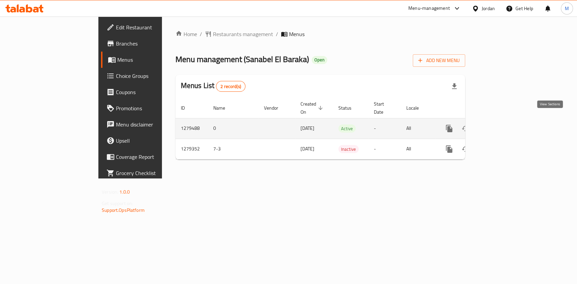
click at [506, 123] on link "enhanced table" at bounding box center [498, 129] width 16 height 16
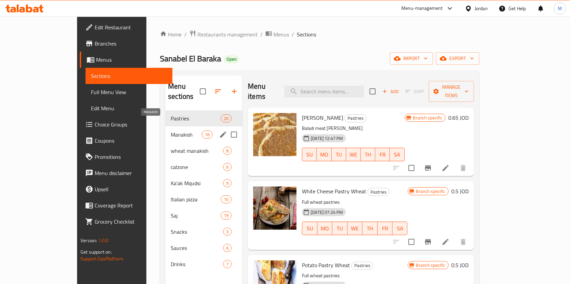
scroll to position [45, 0]
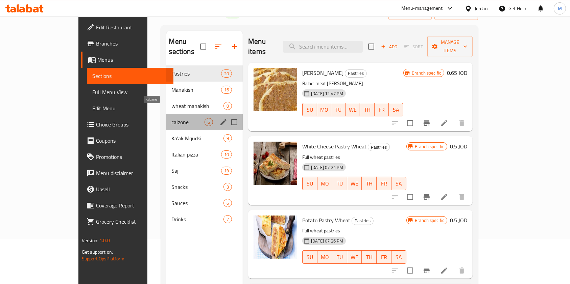
click at [172, 118] on span "calzone" at bounding box center [188, 122] width 33 height 8
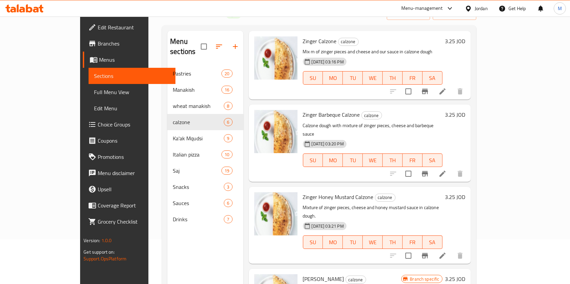
scroll to position [45, 0]
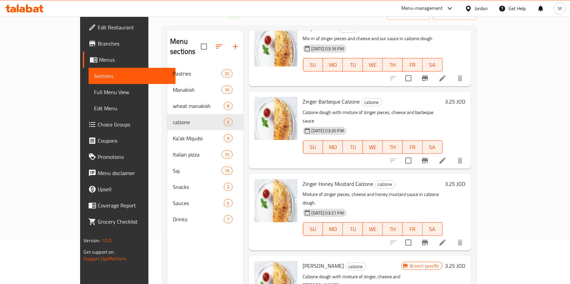
click at [465, 97] on h6 "3.25 JOD" at bounding box center [455, 101] width 20 height 9
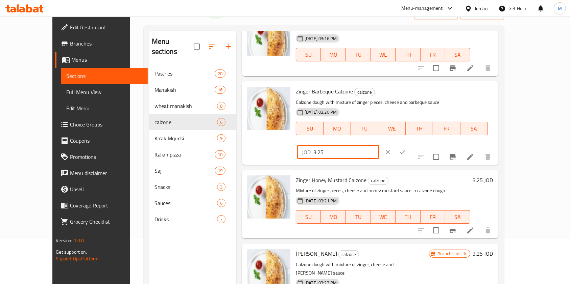
drag, startPoint x: 417, startPoint y: 97, endPoint x: 377, endPoint y: 100, distance: 39.3
click at [377, 100] on div "Zinger Barbeque Calzone calzone Calzone dough with mixture of zinger pieces, ch…" at bounding box center [394, 123] width 203 height 78
type input "4"
click at [410, 145] on button "ok" at bounding box center [402, 152] width 15 height 15
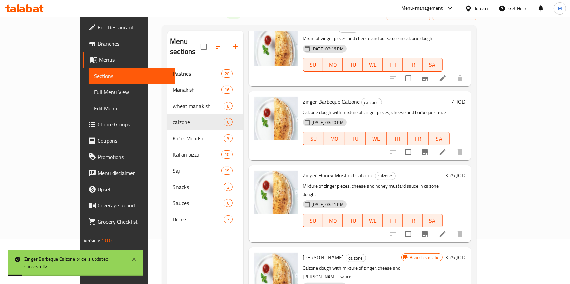
click at [465, 171] on h6 "3.25 JOD" at bounding box center [455, 175] width 20 height 9
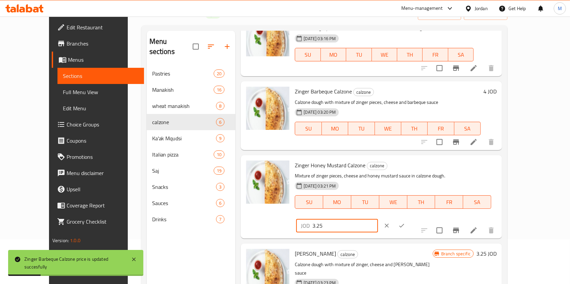
drag, startPoint x: 463, startPoint y: 173, endPoint x: 373, endPoint y: 176, distance: 89.9
click at [372, 174] on div "Zinger Honey Mustard Calzone calzone Mixture of zinger pieces, cheese and honey…" at bounding box center [395, 197] width 207 height 78
type input "4"
click at [405, 223] on icon "ok" at bounding box center [401, 226] width 7 height 7
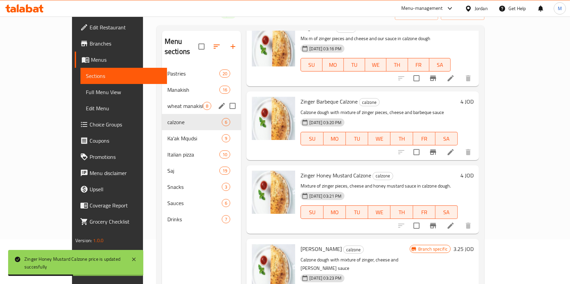
click at [162, 102] on div "wheat manakish 8" at bounding box center [201, 106] width 79 height 16
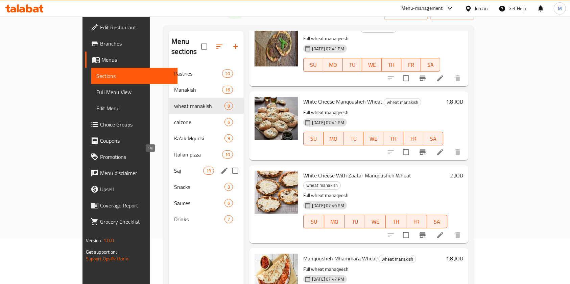
click at [174, 167] on span "Saj" at bounding box center [188, 171] width 29 height 8
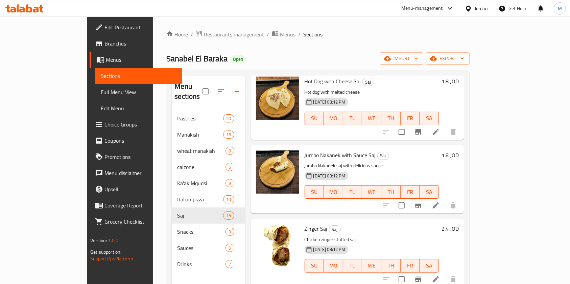
scroll to position [450, 0]
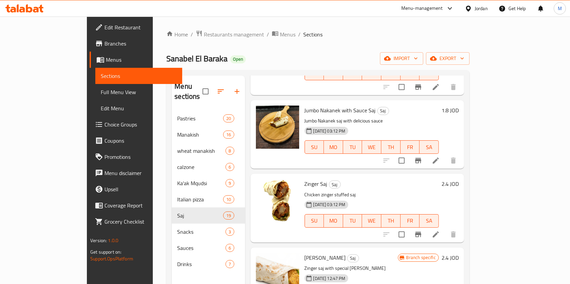
click at [459, 179] on h6 "2.4 JOD" at bounding box center [449, 183] width 17 height 9
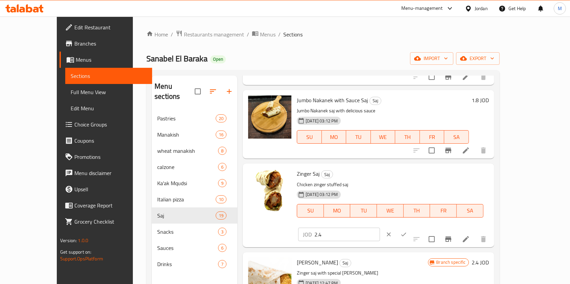
drag, startPoint x: 475, startPoint y: 180, endPoint x: 369, endPoint y: 189, distance: 106.5
click at [369, 189] on div "Zinger Saj Saj Chicken zinger stuffed saj [DATE] 03:12 PM SU MO TU WE TH FR SA …" at bounding box center [392, 206] width 197 height 78
type input "3"
click at [407, 231] on icon "ok" at bounding box center [403, 234] width 7 height 7
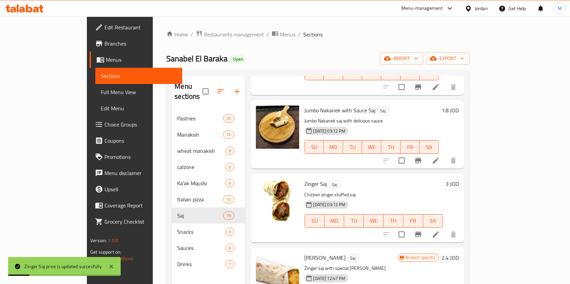
click at [217, 89] on icon "button" at bounding box center [221, 92] width 8 height 8
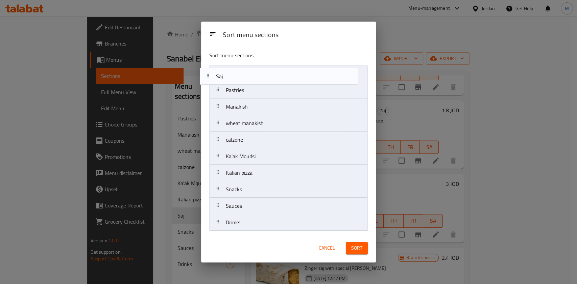
drag, startPoint x: 265, startPoint y: 172, endPoint x: 255, endPoint y: 69, distance: 104.1
click at [255, 69] on nav "Pastries Manakish wheat manakish calzone Ka'ak Mqudsi Italian pizza Saj Snacks …" at bounding box center [288, 148] width 158 height 166
click at [255, 70] on nav "Saj Pastries Manakish wheat manakish calzone Ka'ak Mqudsi Italian pizza Snacks …" at bounding box center [288, 148] width 158 height 166
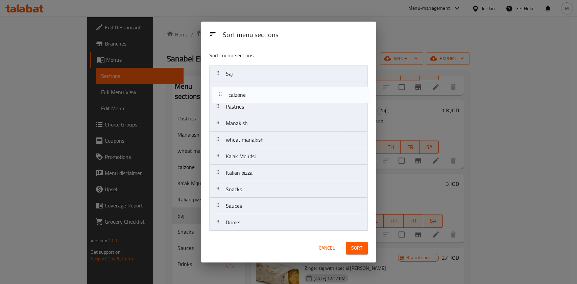
drag, startPoint x: 260, startPoint y: 142, endPoint x: 262, endPoint y: 91, distance: 51.1
click at [262, 91] on nav "Saj Pastries Manakish wheat manakish calzone Ka'ak Mqudsi Italian pizza Snacks …" at bounding box center [288, 148] width 158 height 166
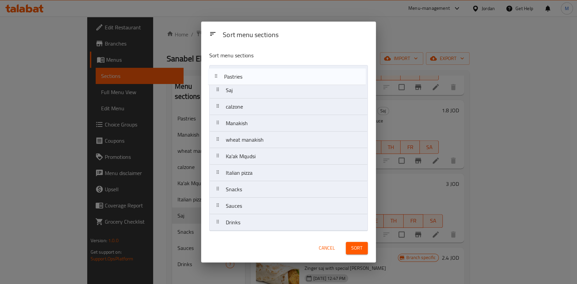
drag, startPoint x: 273, startPoint y: 112, endPoint x: 271, endPoint y: 78, distance: 34.5
click at [271, 78] on nav "Saj calzone Pastries Manakish wheat manakish Ka'ak Mqudsi Italian pizza Snacks …" at bounding box center [288, 148] width 158 height 166
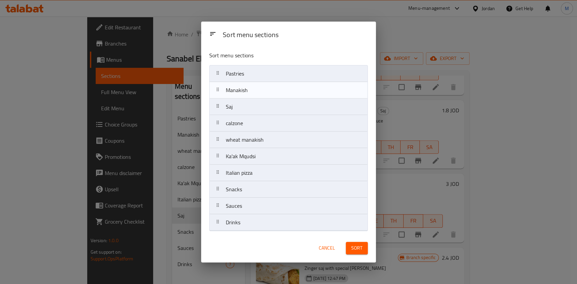
drag, startPoint x: 269, startPoint y: 121, endPoint x: 268, endPoint y: 88, distance: 33.5
click at [268, 88] on nav "Pastries Saj calzone Manakish wheat manakish Ka'ak Mqudsi Italian pizza Snacks …" at bounding box center [288, 148] width 158 height 166
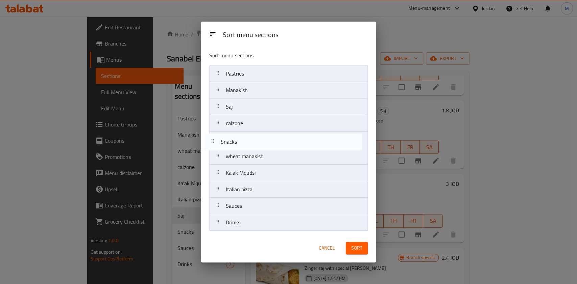
drag, startPoint x: 292, startPoint y: 194, endPoint x: 287, endPoint y: 145, distance: 49.6
click at [287, 145] on nav "Pastries Manakish Saj calzone wheat manakish Ka'ak Mqudsi Italian pizza Snacks …" at bounding box center [288, 148] width 158 height 166
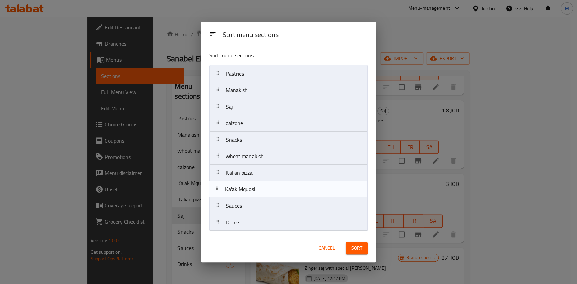
drag, startPoint x: 281, startPoint y: 178, endPoint x: 280, endPoint y: 197, distance: 18.6
click at [280, 197] on nav "Pastries Manakish Saj calzone Snacks wheat manakish Ka'ak Mqudsi Italian pizza …" at bounding box center [288, 148] width 158 height 166
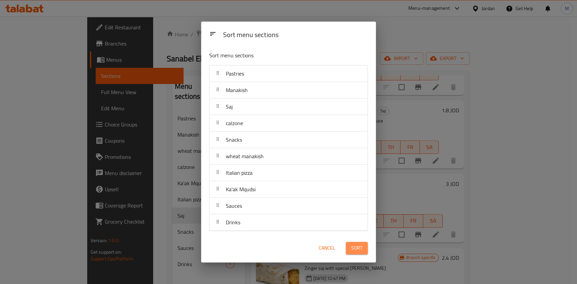
click at [356, 252] on span "Sort" at bounding box center [356, 248] width 11 height 8
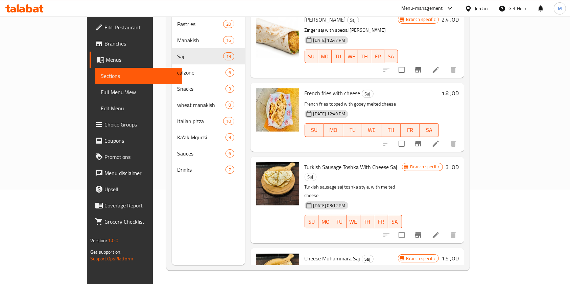
scroll to position [549, 0]
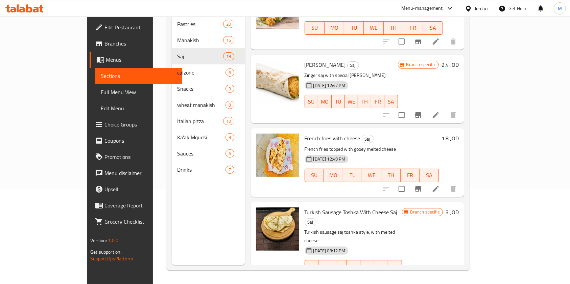
click at [274, 134] on div at bounding box center [277, 155] width 43 height 43
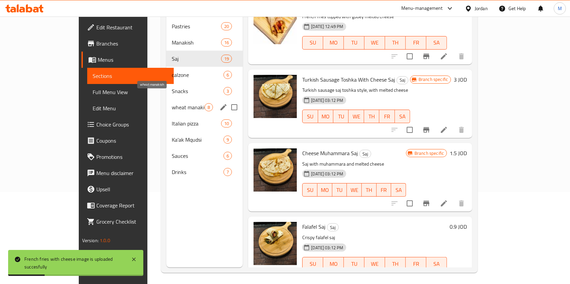
scroll to position [95, 0]
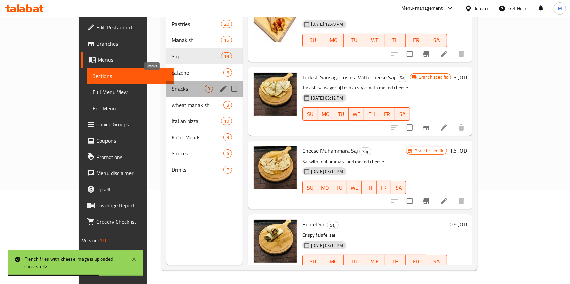
click at [172, 85] on span "Snacks" at bounding box center [188, 89] width 33 height 8
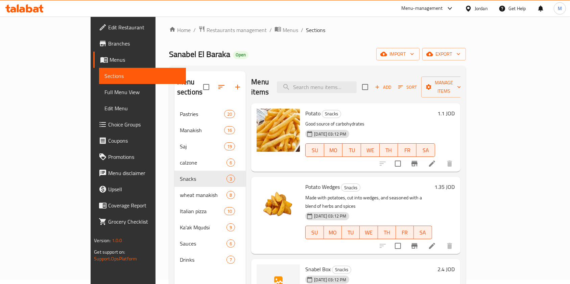
scroll to position [49, 0]
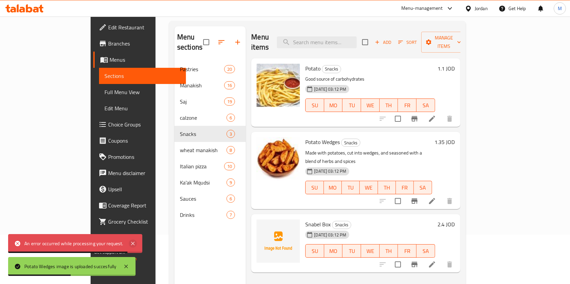
click at [132, 245] on icon at bounding box center [133, 244] width 8 height 8
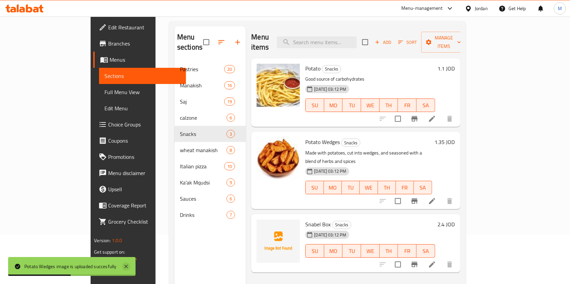
click at [127, 268] on icon at bounding box center [126, 267] width 8 height 8
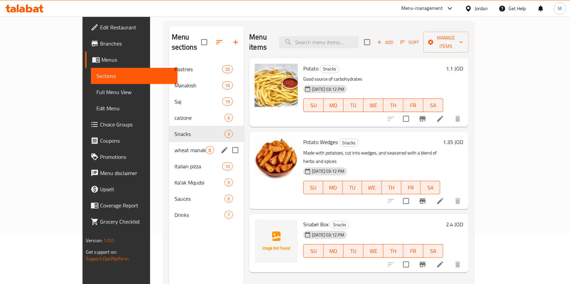
click at [169, 146] on div "wheat manakish 8" at bounding box center [206, 150] width 75 height 16
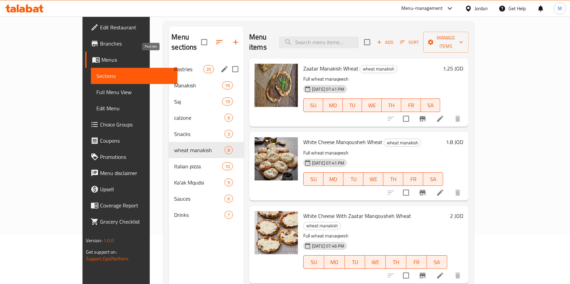
click at [174, 65] on span "Pastries" at bounding box center [188, 69] width 29 height 8
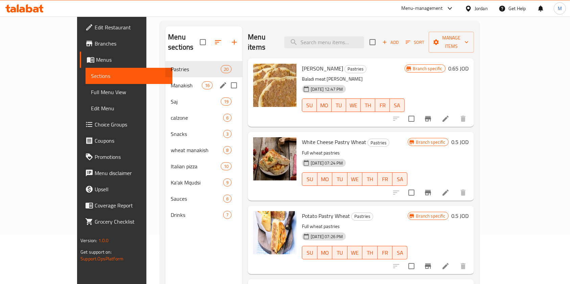
click at [165, 77] on div "Manakish 16" at bounding box center [203, 85] width 77 height 16
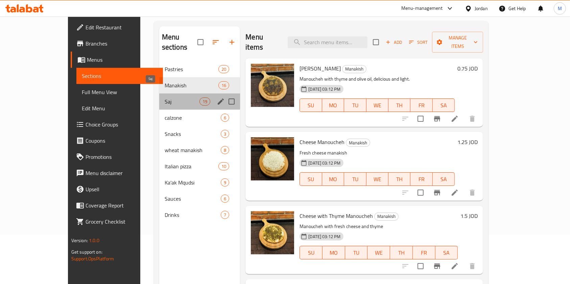
click at [165, 98] on span "Saj" at bounding box center [182, 102] width 35 height 8
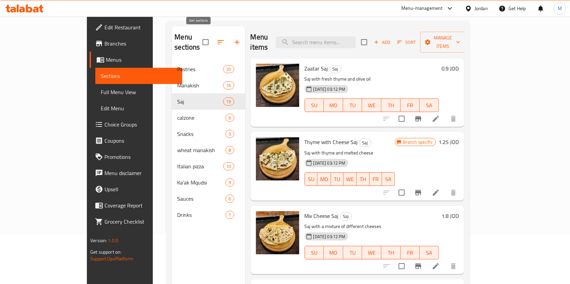
click at [217, 40] on icon "button" at bounding box center [221, 42] width 8 height 8
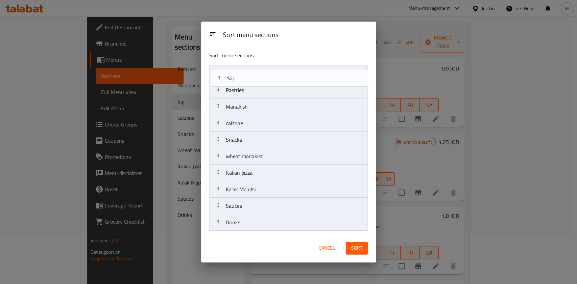
drag, startPoint x: 256, startPoint y: 104, endPoint x: 257, endPoint y: 71, distance: 33.8
click at [257, 71] on nav "Pastries Manakish Saj calzone Snacks wheat manakish Italian pizza Ka'ak Mqudsi …" at bounding box center [288, 148] width 158 height 166
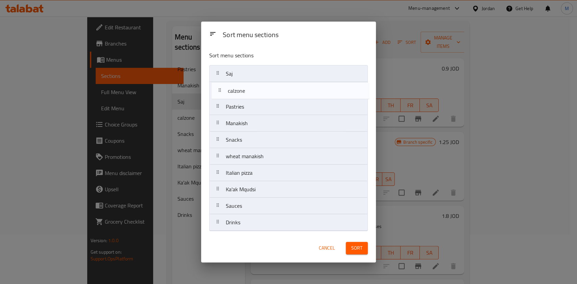
drag, startPoint x: 265, startPoint y: 126, endPoint x: 267, endPoint y: 90, distance: 35.9
click at [267, 90] on nav "Saj Pastries Manakish calzone Snacks wheat manakish Italian pizza Ka'ak Mqudsi …" at bounding box center [288, 148] width 158 height 166
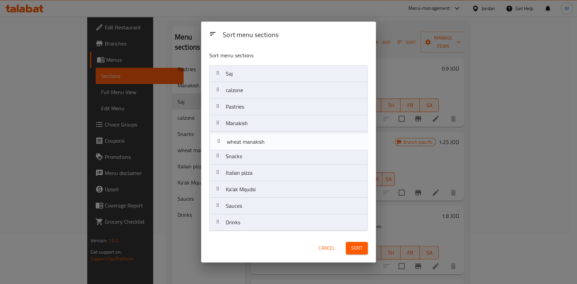
drag, startPoint x: 273, startPoint y: 160, endPoint x: 274, endPoint y: 143, distance: 17.3
click at [274, 141] on nav "Saj calzone Pastries Manakish Snacks wheat manakish Italian pizza Ka'ak Mqudsi …" at bounding box center [288, 148] width 158 height 166
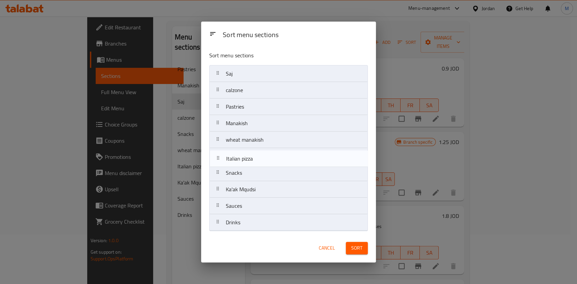
drag, startPoint x: 276, startPoint y: 180, endPoint x: 276, endPoint y: 159, distance: 20.3
click at [276, 159] on nav "Saj calzone Pastries Manakish wheat manakish Snacks Italian pizza Ka'ak Mqudsi …" at bounding box center [288, 148] width 158 height 166
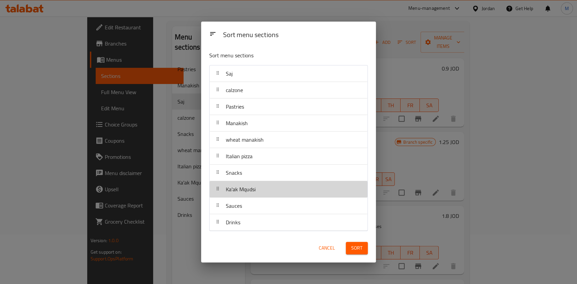
click at [300, 193] on div "Ka'ak Mqudsi" at bounding box center [288, 189] width 152 height 16
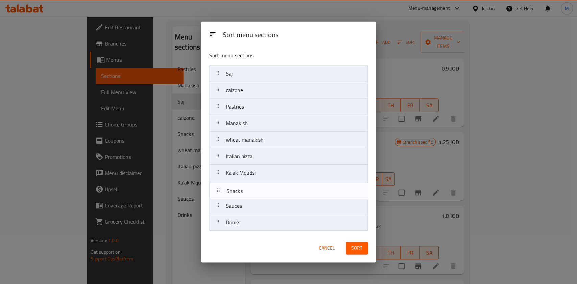
drag, startPoint x: 295, startPoint y: 178, endPoint x: 296, endPoint y: 201, distance: 23.3
click at [296, 201] on nav "Saj calzone Pastries Manakish wheat manakish Italian pizza Snacks Ka'ak Mqudsi …" at bounding box center [288, 148] width 158 height 166
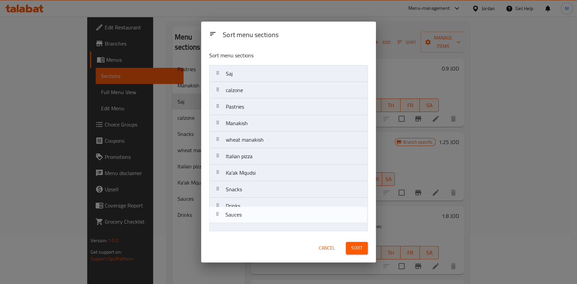
drag, startPoint x: 297, startPoint y: 208, endPoint x: 295, endPoint y: 226, distance: 18.0
click at [295, 225] on nav "Saj calzone Pastries Manakish wheat manakish Italian pizza Ka'ak Mqudsi Snacks …" at bounding box center [288, 148] width 158 height 166
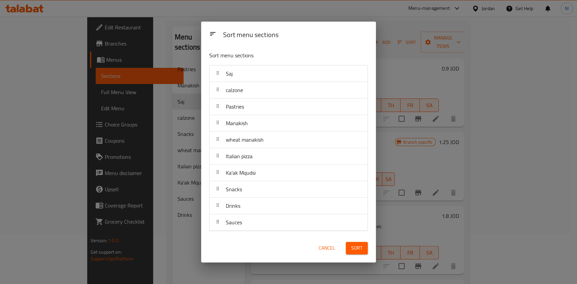
click at [360, 248] on span "Sort" at bounding box center [356, 248] width 11 height 8
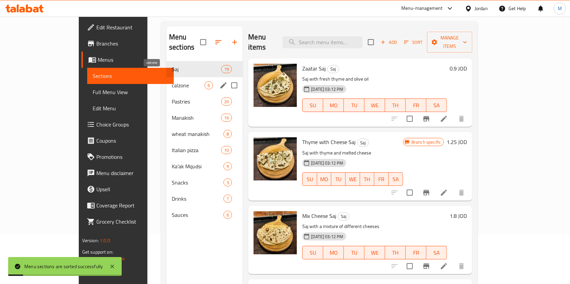
click at [172, 81] on span "calzone" at bounding box center [188, 85] width 33 height 8
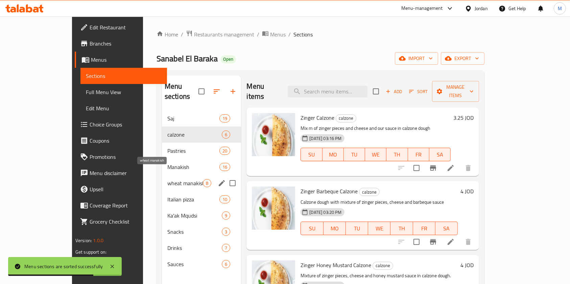
click at [167, 179] on span "wheat manakish" at bounding box center [184, 183] width 35 height 8
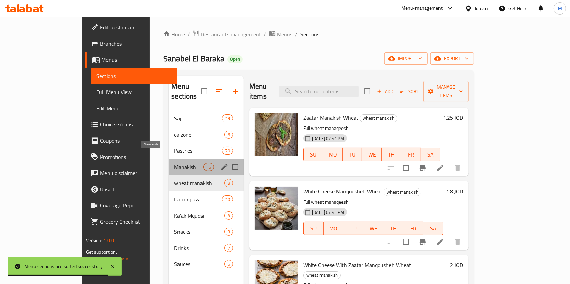
click at [174, 163] on span "Manakish" at bounding box center [188, 167] width 29 height 8
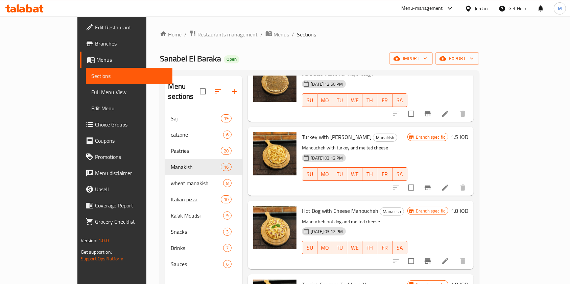
scroll to position [914, 0]
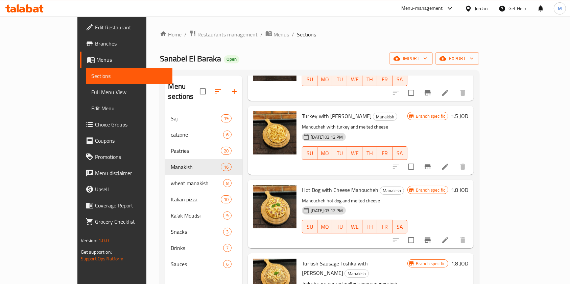
click at [273, 35] on span "Menus" at bounding box center [281, 34] width 16 height 8
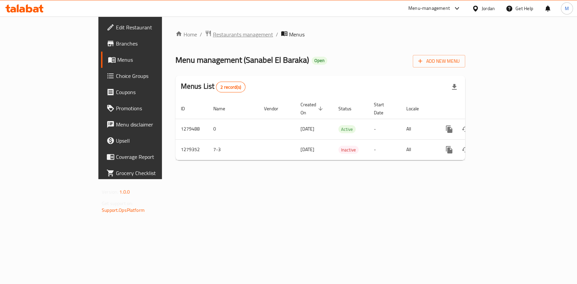
click at [213, 34] on span "Restaurants management" at bounding box center [243, 34] width 60 height 8
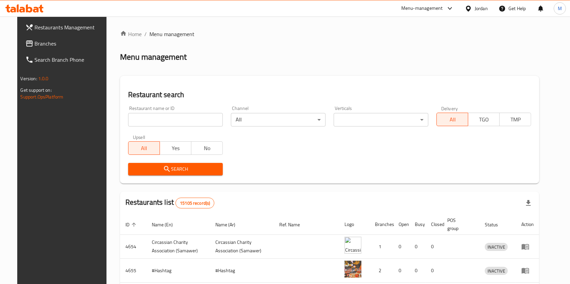
click at [172, 127] on div "Restaurant name or ID Restaurant name or ID" at bounding box center [175, 116] width 103 height 29
click at [172, 122] on input "search" at bounding box center [175, 120] width 95 height 14
paste input "غصن الريحانه"
type input "غصن الريحانة"
click button "Search" at bounding box center [175, 169] width 95 height 13
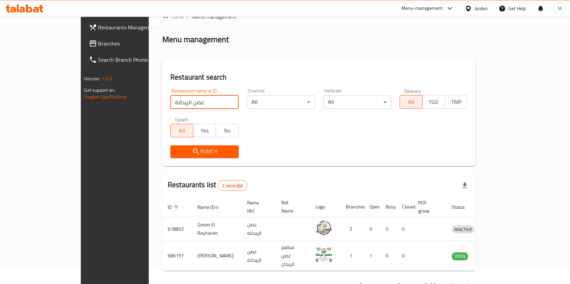
scroll to position [27, 0]
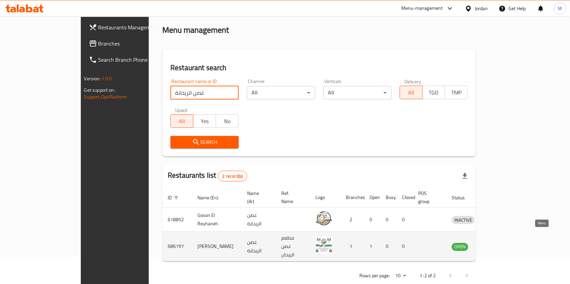
click at [496, 244] on icon "enhanced table" at bounding box center [491, 247] width 7 height 6
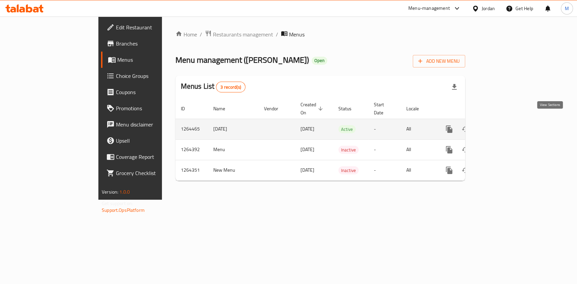
click at [502, 125] on icon "enhanced table" at bounding box center [498, 129] width 8 height 8
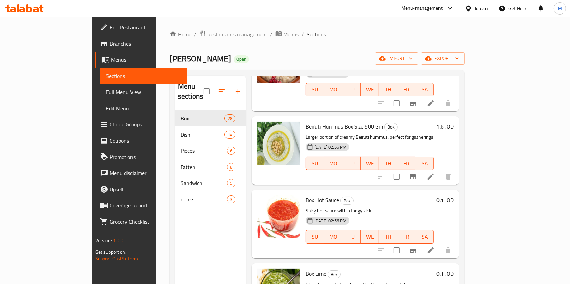
scroll to position [1799, 0]
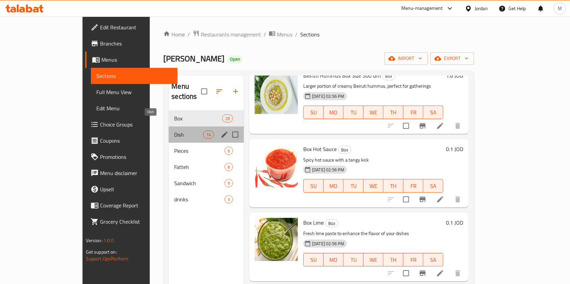
drag, startPoint x: 138, startPoint y: 123, endPoint x: 148, endPoint y: 175, distance: 53.3
click at [174, 131] on span "Dish" at bounding box center [188, 135] width 29 height 8
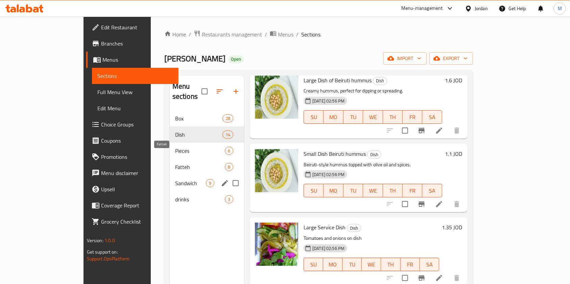
scroll to position [766, 0]
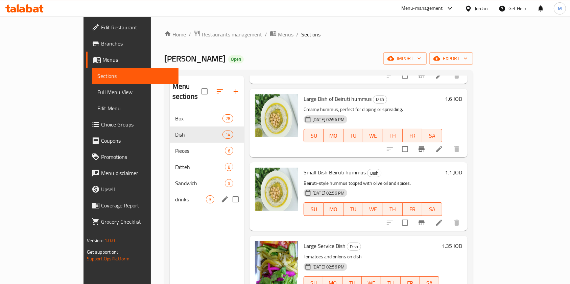
click at [170, 192] on div "drinks 3" at bounding box center [207, 200] width 74 height 16
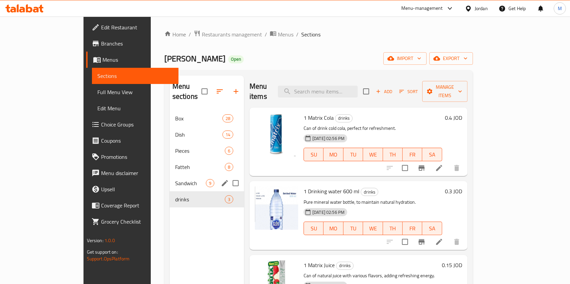
click at [170, 175] on div "Sandwich 9" at bounding box center [207, 183] width 74 height 16
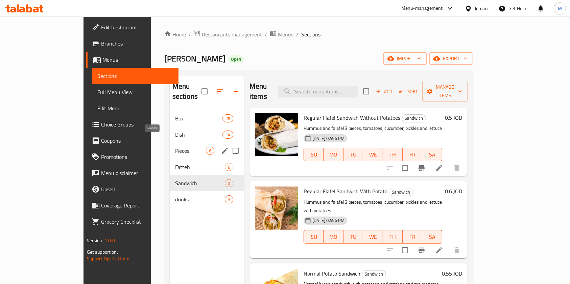
click at [175, 147] on span "Pieces" at bounding box center [190, 151] width 31 height 8
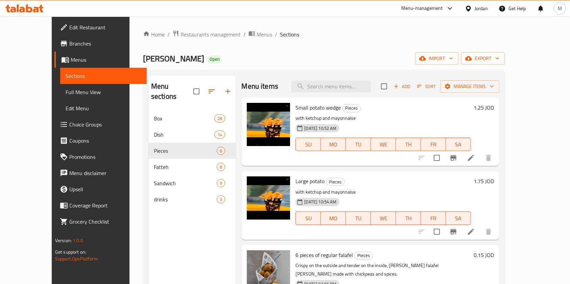
click at [494, 105] on h6 "1.25 JOD" at bounding box center [483, 107] width 20 height 9
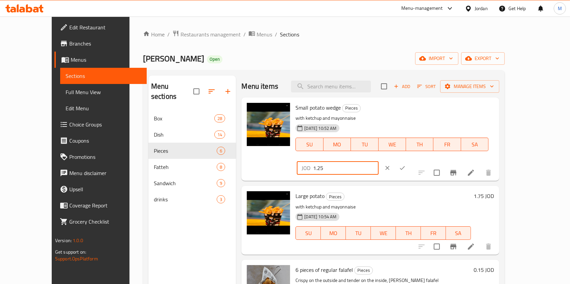
drag, startPoint x: 468, startPoint y: 109, endPoint x: 356, endPoint y: 102, distance: 111.4
click at [356, 102] on div "Small potato wedge Pieces with ketchup and mayonnaise [DATE] 10:52 AM SU MO TU …" at bounding box center [395, 139] width 204 height 78
type input "1"
click at [410, 161] on button "ok" at bounding box center [402, 168] width 15 height 15
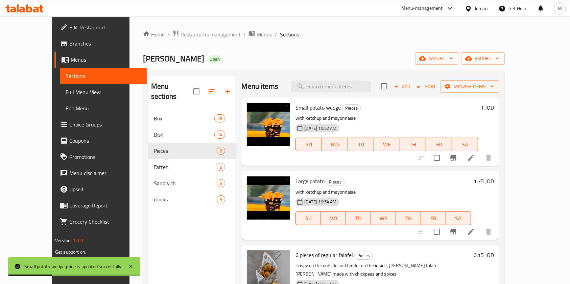
click at [494, 179] on h6 "1.75 JOD" at bounding box center [483, 181] width 20 height 9
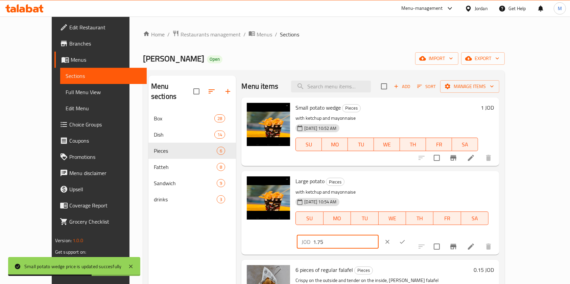
drag, startPoint x: 464, startPoint y: 185, endPoint x: 451, endPoint y: 185, distance: 12.8
click at [378, 236] on input "1.75" at bounding box center [346, 243] width 66 height 14
type input "1.5"
click at [410, 235] on button "ok" at bounding box center [402, 242] width 15 height 15
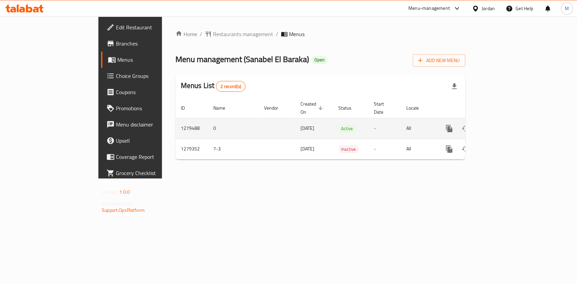
click at [502, 125] on icon "enhanced table" at bounding box center [498, 129] width 8 height 8
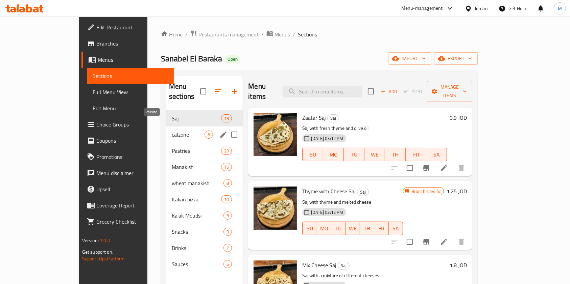
click at [172, 131] on span "calzone" at bounding box center [188, 135] width 33 height 8
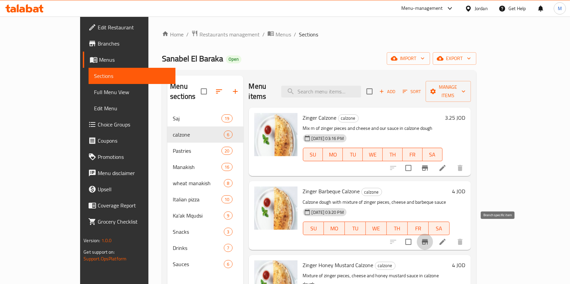
click at [428, 240] on icon "Branch-specific-item" at bounding box center [425, 242] width 6 height 5
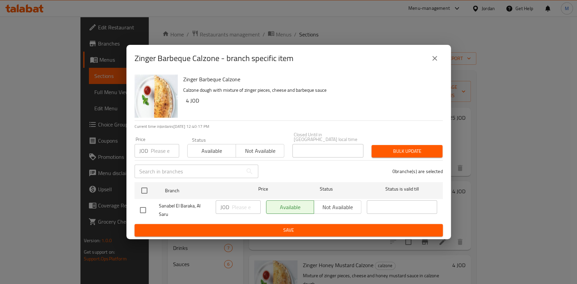
click at [435, 55] on button "close" at bounding box center [434, 58] width 16 height 16
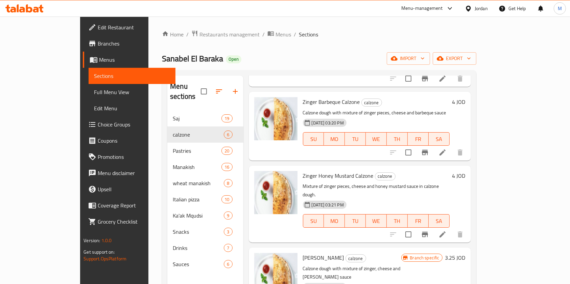
scroll to position [90, 0]
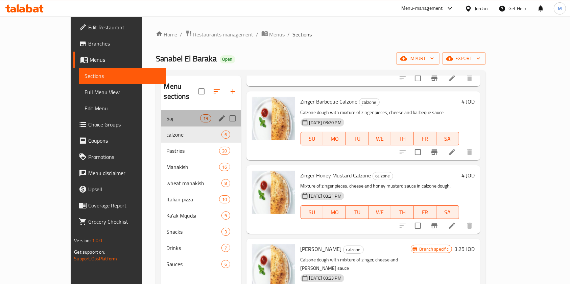
click at [172, 110] on div "Saj 19" at bounding box center [201, 118] width 80 height 16
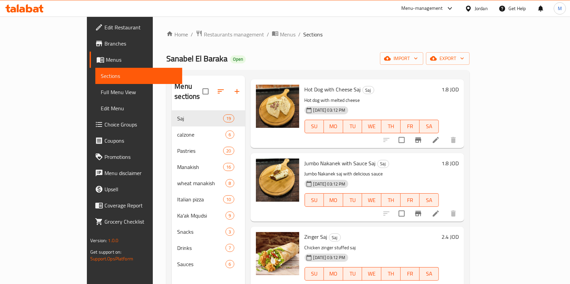
scroll to position [450, 0]
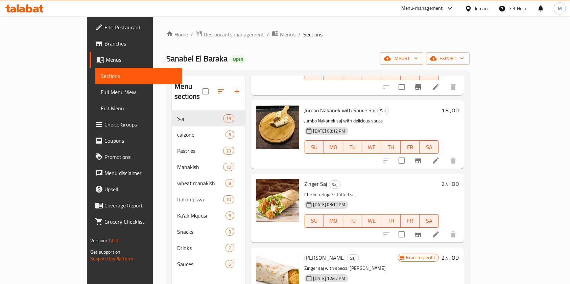
click at [459, 179] on h6 "2.4 JOD" at bounding box center [449, 183] width 17 height 9
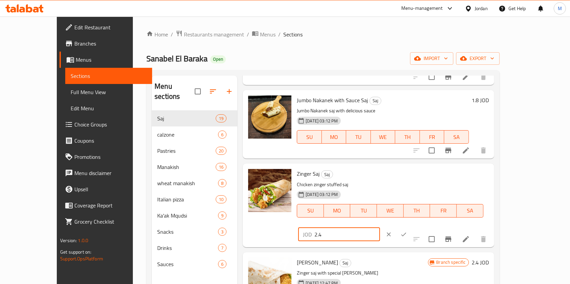
drag, startPoint x: 465, startPoint y: 178, endPoint x: 391, endPoint y: 180, distance: 74.3
click at [391, 180] on div "Zinger Saj Saj Chicken zinger stuffed saj [DATE] 03:12 PM SU MO TU WE TH FR SA …" at bounding box center [392, 206] width 197 height 78
type input "3"
click at [407, 231] on icon "ok" at bounding box center [403, 234] width 7 height 7
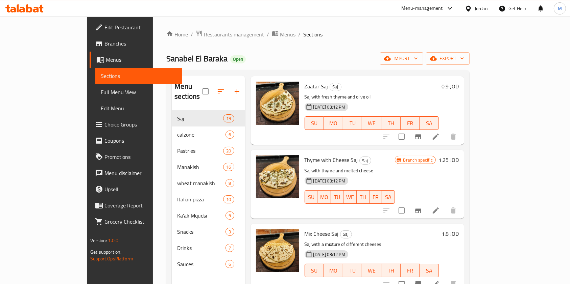
scroll to position [0, 0]
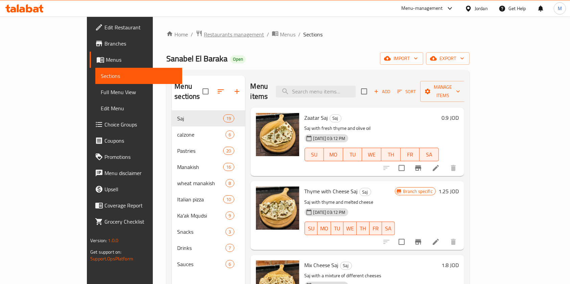
click at [204, 31] on span "Restaurants management" at bounding box center [234, 34] width 60 height 8
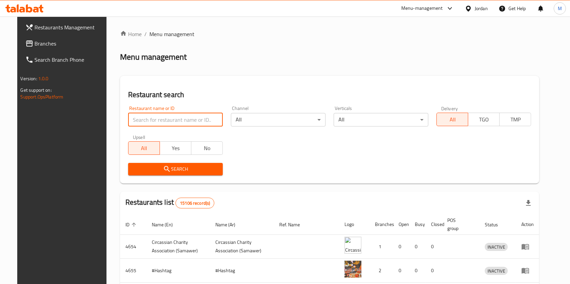
click at [179, 116] on input "search" at bounding box center [175, 120] width 95 height 14
type input "عجينتنا غير"
click at [174, 172] on span "Search" at bounding box center [175, 169] width 84 height 8
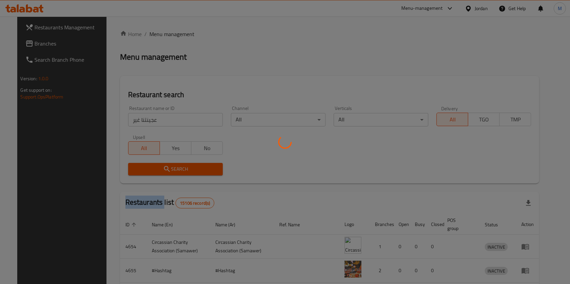
click at [174, 172] on div at bounding box center [285, 142] width 570 height 284
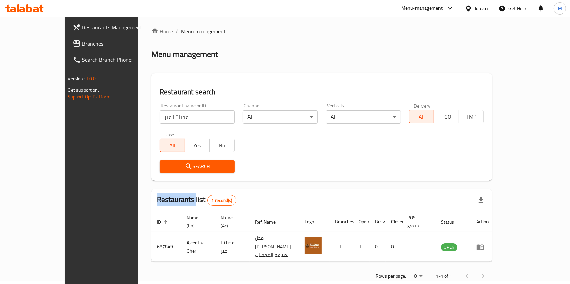
scroll to position [3, 0]
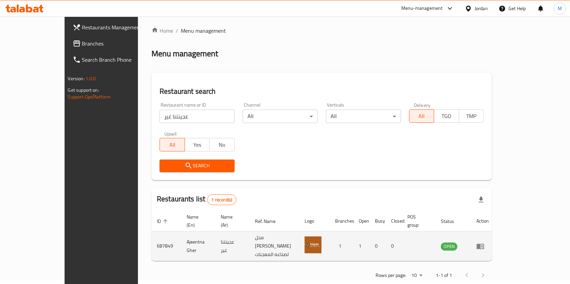
click at [181, 239] on td "Ajeentna Gher" at bounding box center [198, 247] width 34 height 30
click at [484, 243] on icon "enhanced table" at bounding box center [480, 247] width 8 height 8
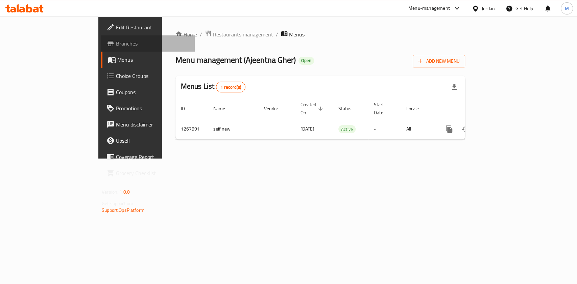
click at [116, 44] on span "Branches" at bounding box center [152, 44] width 73 height 8
